Goal: Task Accomplishment & Management: Manage account settings

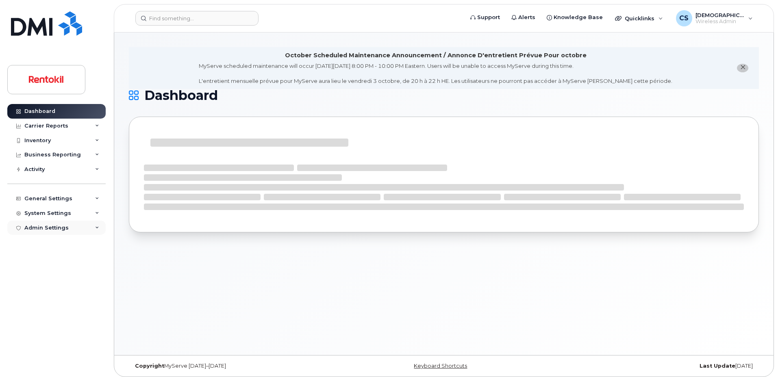
click at [46, 228] on div "Admin Settings" at bounding box center [46, 228] width 44 height 7
click at [40, 258] on div "Integrations" at bounding box center [45, 257] width 35 height 7
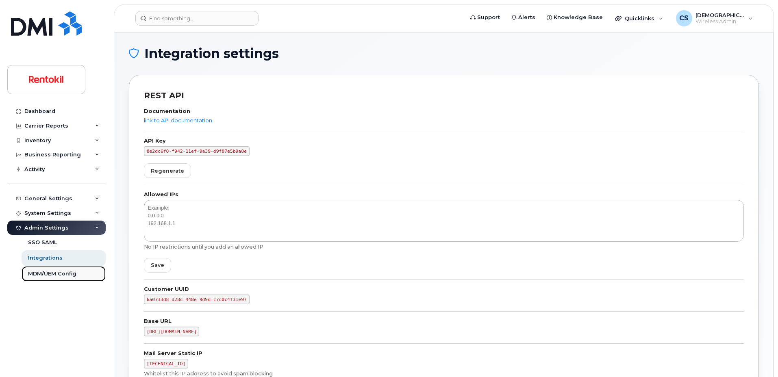
click at [41, 269] on link "MDM/UEM Config" at bounding box center [64, 273] width 84 height 15
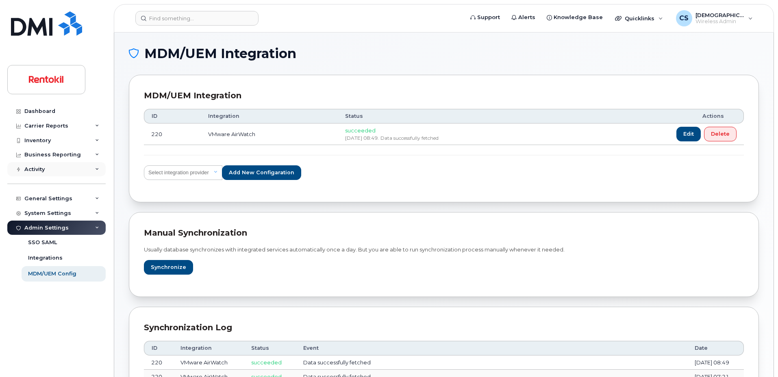
click at [45, 171] on div "Activity" at bounding box center [56, 169] width 98 height 15
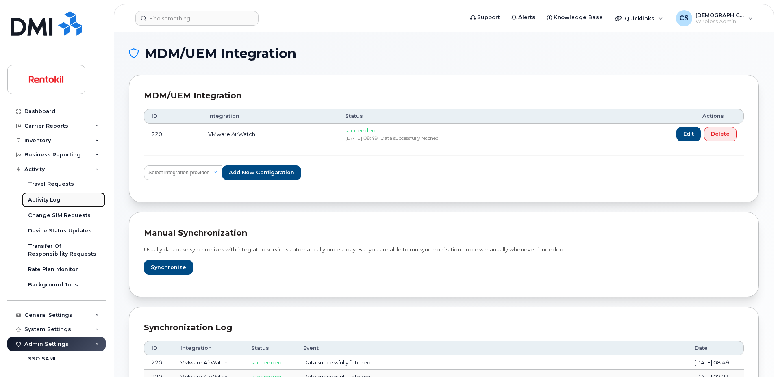
click at [41, 200] on div "Activity Log" at bounding box center [44, 199] width 33 height 7
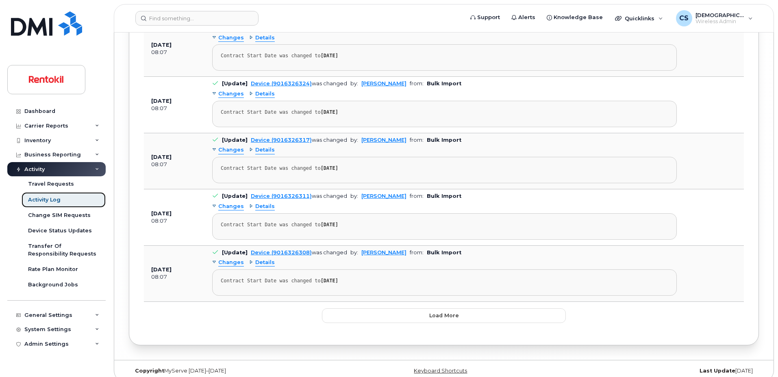
scroll to position [5488, 0]
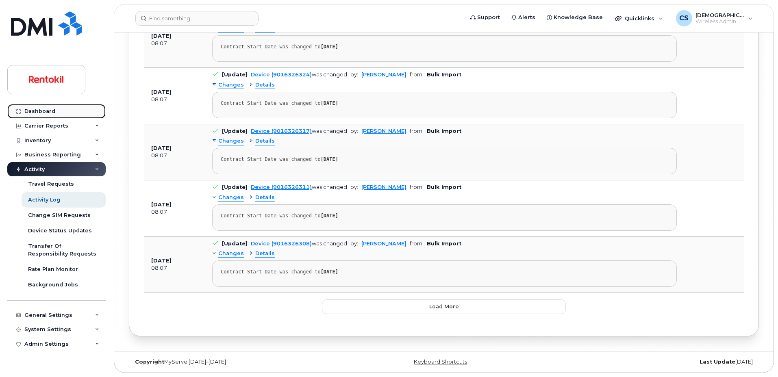
click at [45, 109] on div "Dashboard" at bounding box center [39, 111] width 31 height 7
click at [51, 80] on img at bounding box center [46, 80] width 63 height 24
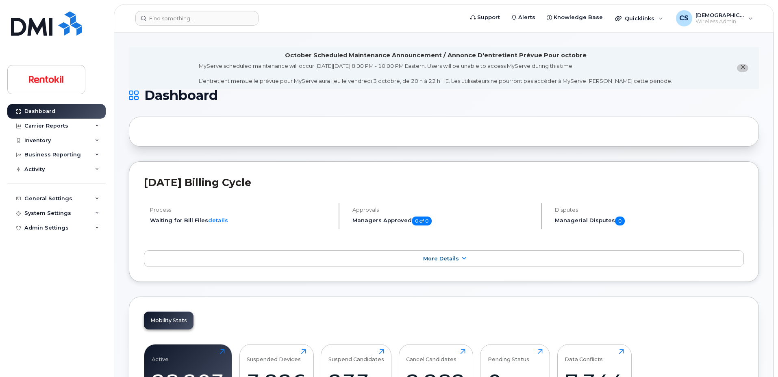
click at [744, 65] on icon "close notification" at bounding box center [742, 67] width 5 height 5
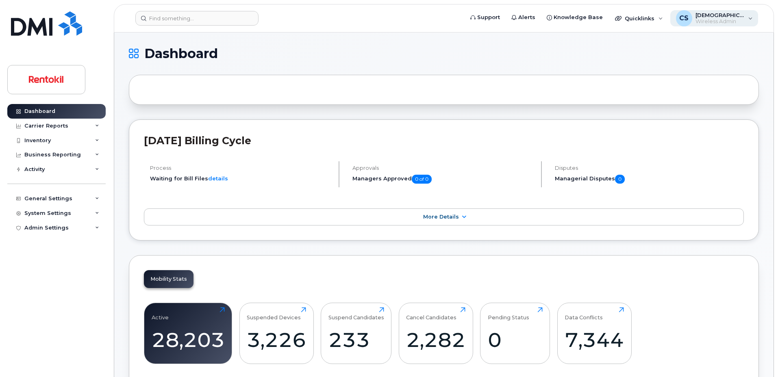
click at [735, 18] on span "Wireless Admin" at bounding box center [719, 21] width 49 height 7
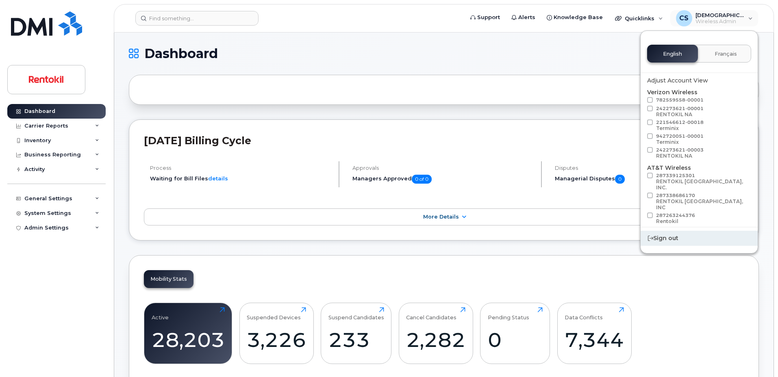
click at [657, 236] on div "Sign out" at bounding box center [698, 238] width 117 height 15
